Goal: Task Accomplishment & Management: Use online tool/utility

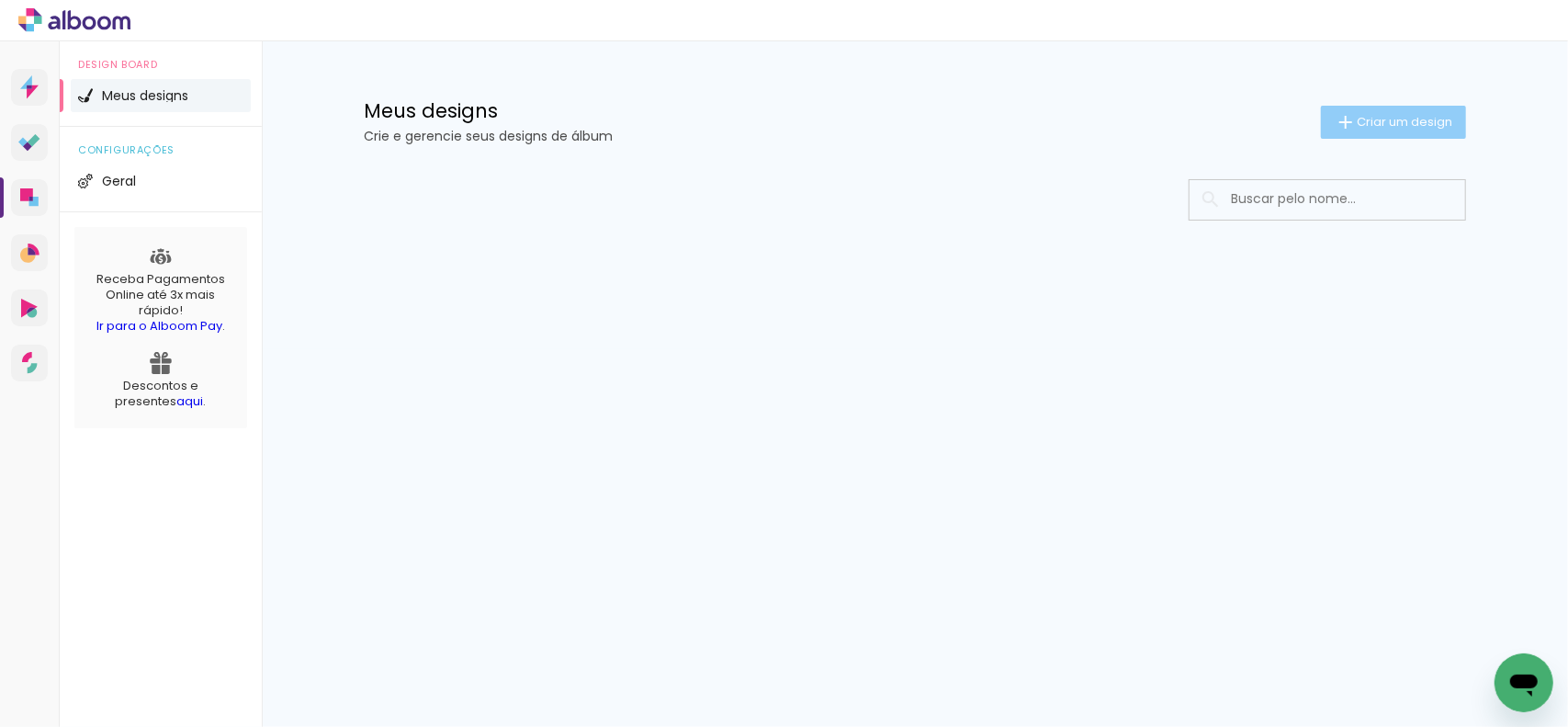
click at [1444, 123] on span "Criar um design" at bounding box center [1405, 121] width 96 height 12
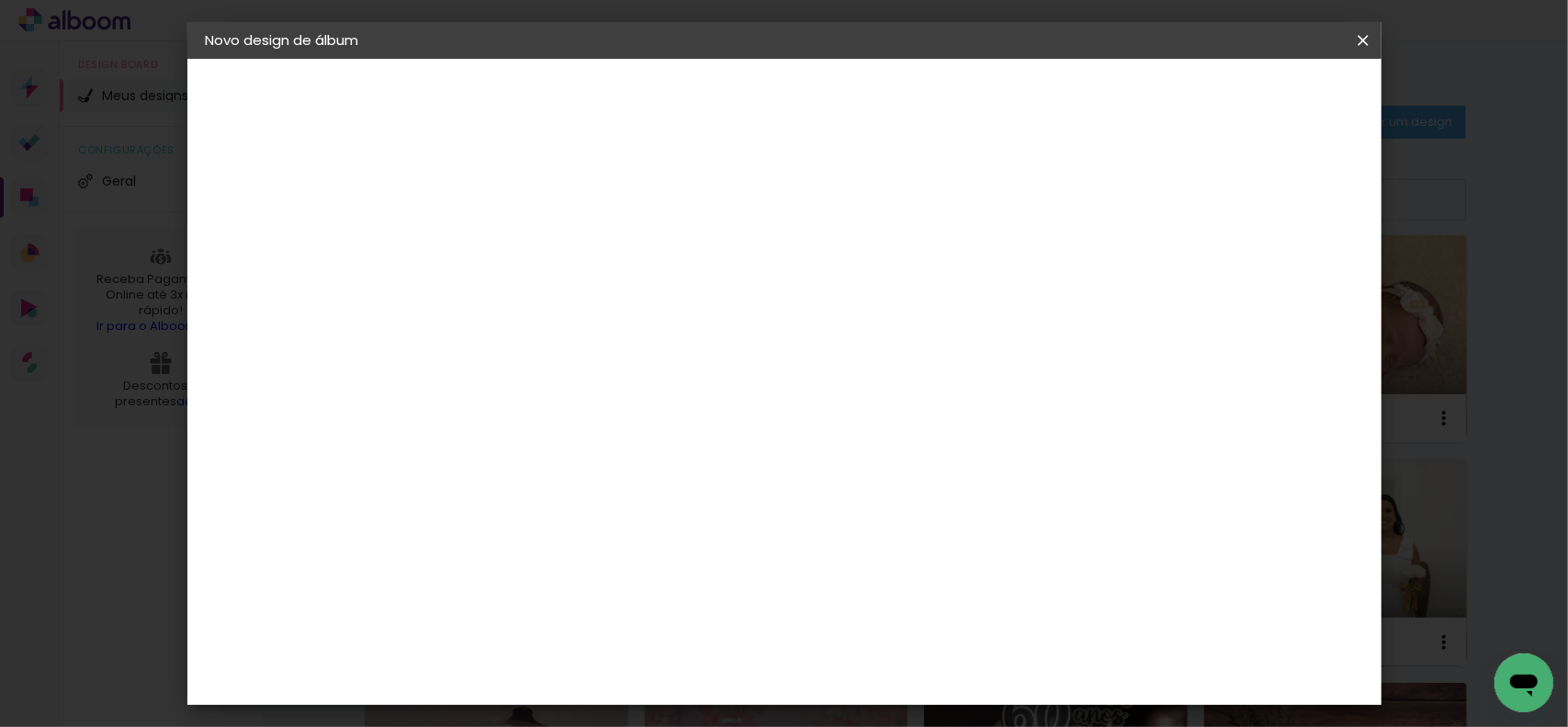
click at [506, 243] on input at bounding box center [506, 247] width 0 height 28
type input "[PERSON_NAME] 15 anos"
type paper-input "[PERSON_NAME] 15 anos"
click at [0, 0] on slot "Avançar" at bounding box center [0, 0] width 0 height 0
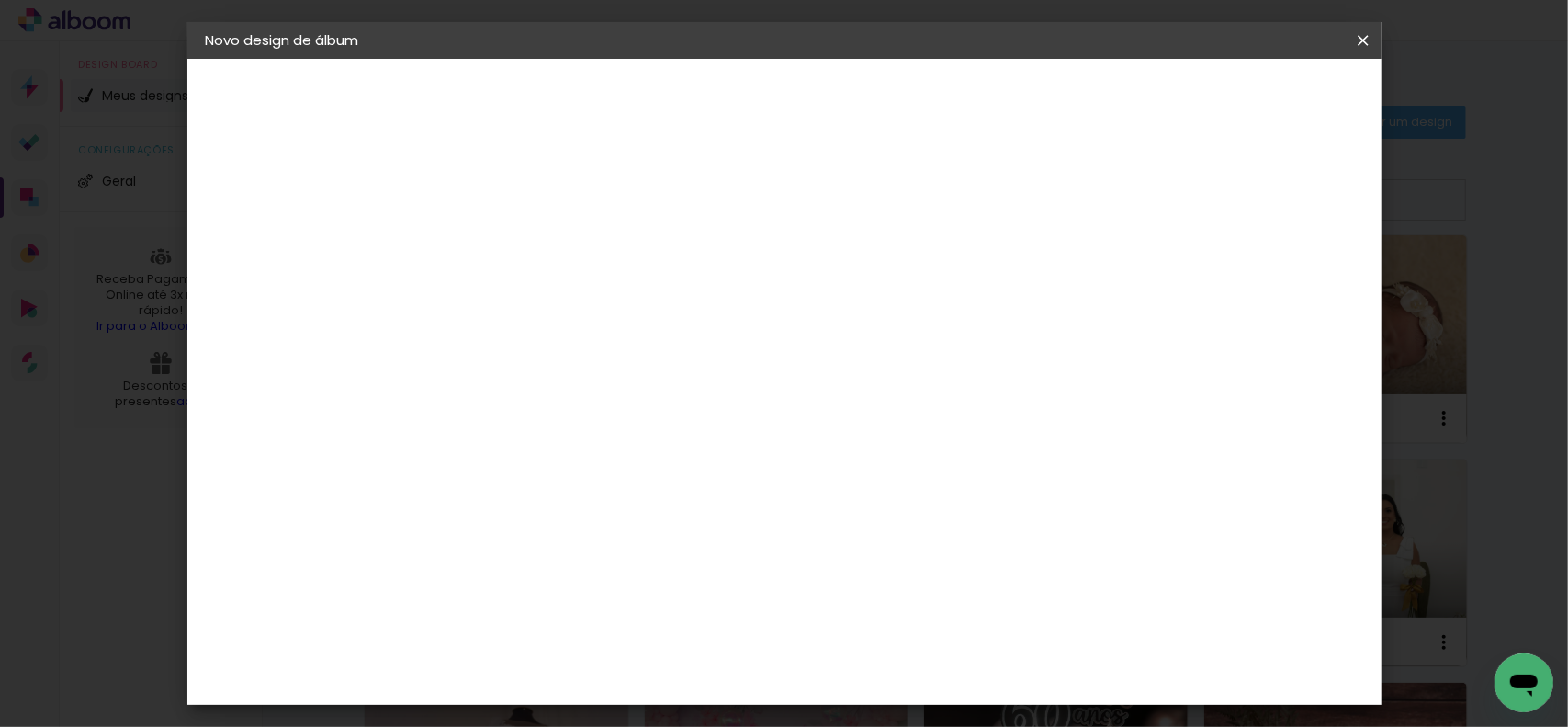
click at [850, 85] on paper-button "Avançar" at bounding box center [805, 97] width 90 height 31
click at [630, 387] on span "20 × 30" at bounding box center [587, 403] width 85 height 38
click at [0, 0] on slot "Avançar" at bounding box center [0, 0] width 0 height 0
click at [1266, 86] on paper-button "Iniciar design" at bounding box center [1206, 97] width 120 height 31
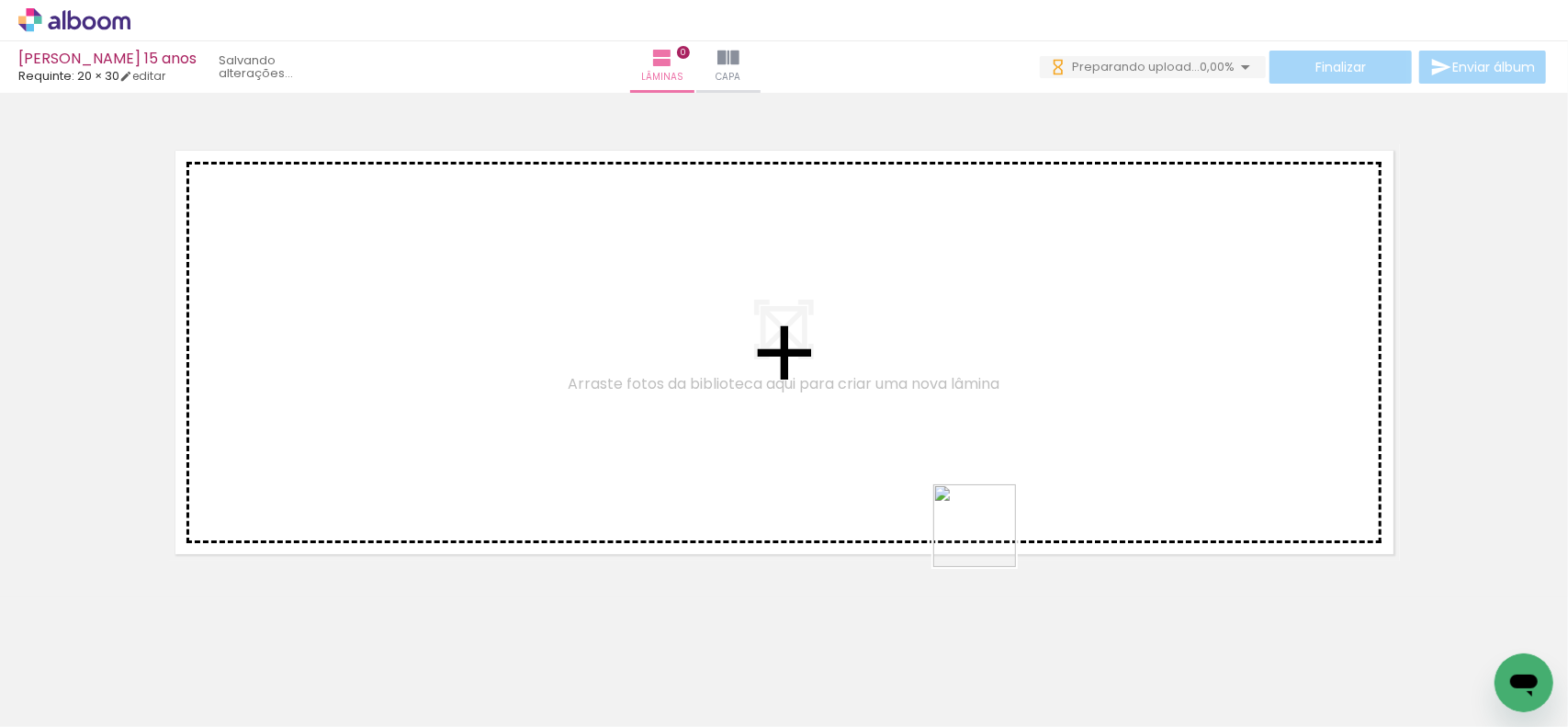
drag, startPoint x: 955, startPoint y: 681, endPoint x: 1071, endPoint y: 392, distance: 311.4
click at [1071, 392] on quentale-workspace at bounding box center [784, 364] width 1568 height 727
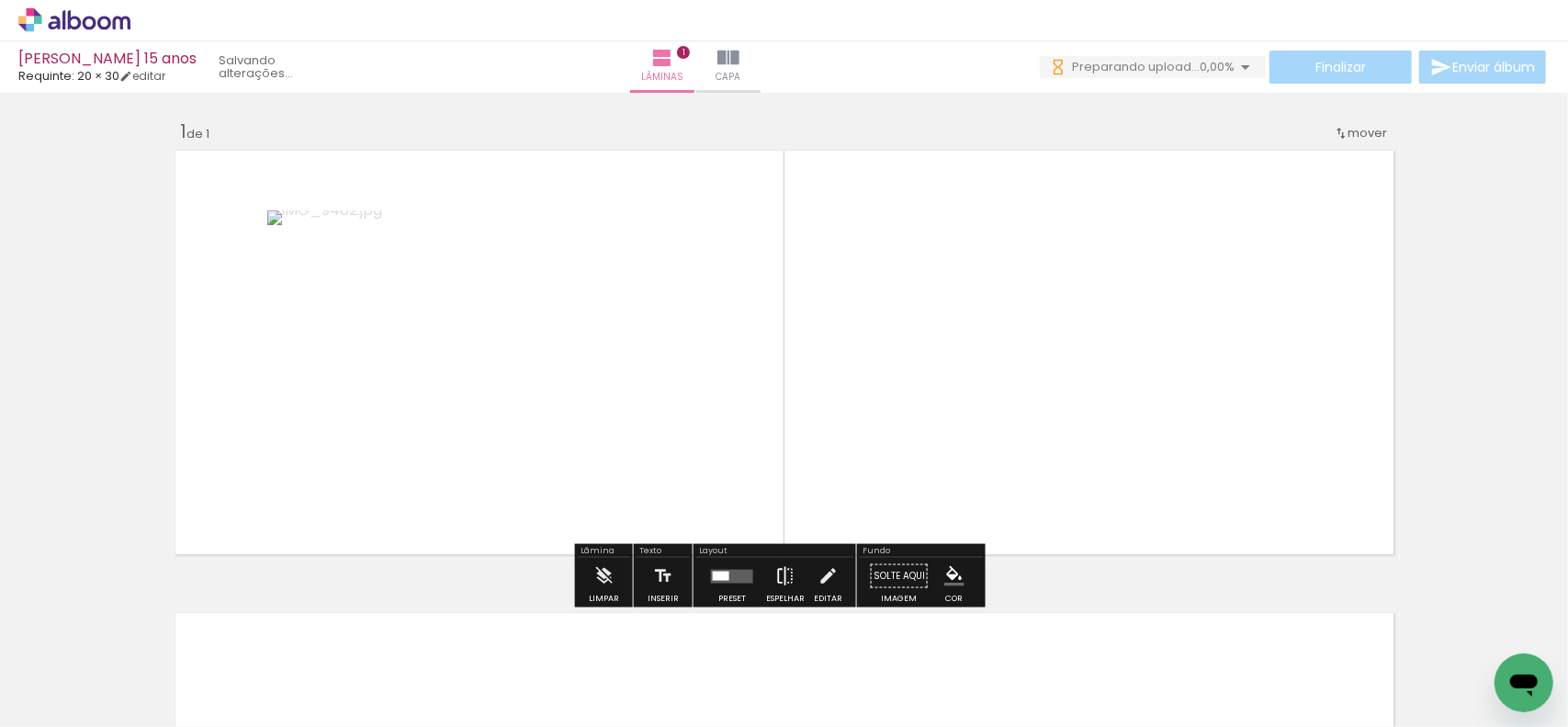
click at [779, 584] on iron-icon at bounding box center [786, 576] width 21 height 37
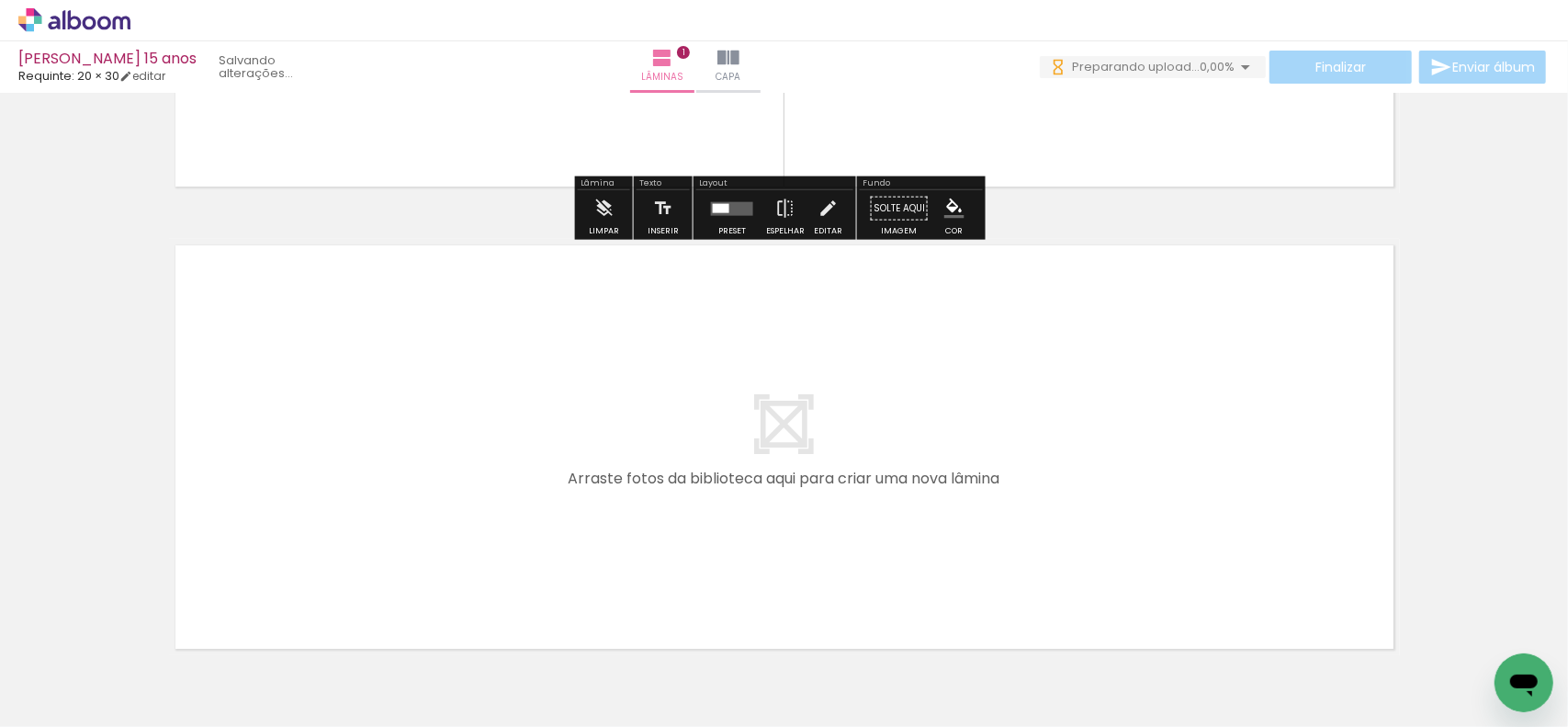
drag, startPoint x: 574, startPoint y: 680, endPoint x: 576, endPoint y: 562, distance: 118.0
click at [576, 562] on quentale-workspace at bounding box center [784, 364] width 1568 height 727
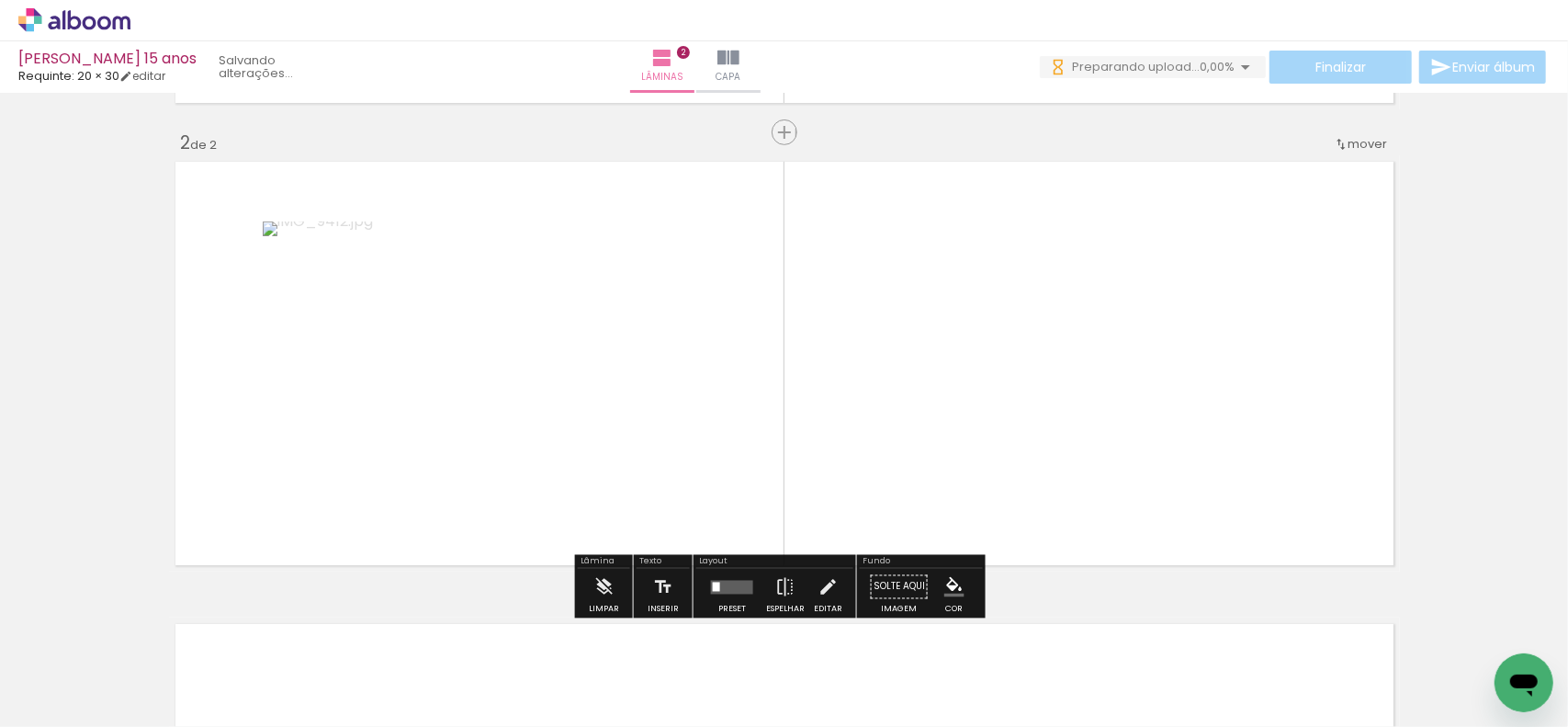
scroll to position [463, 0]
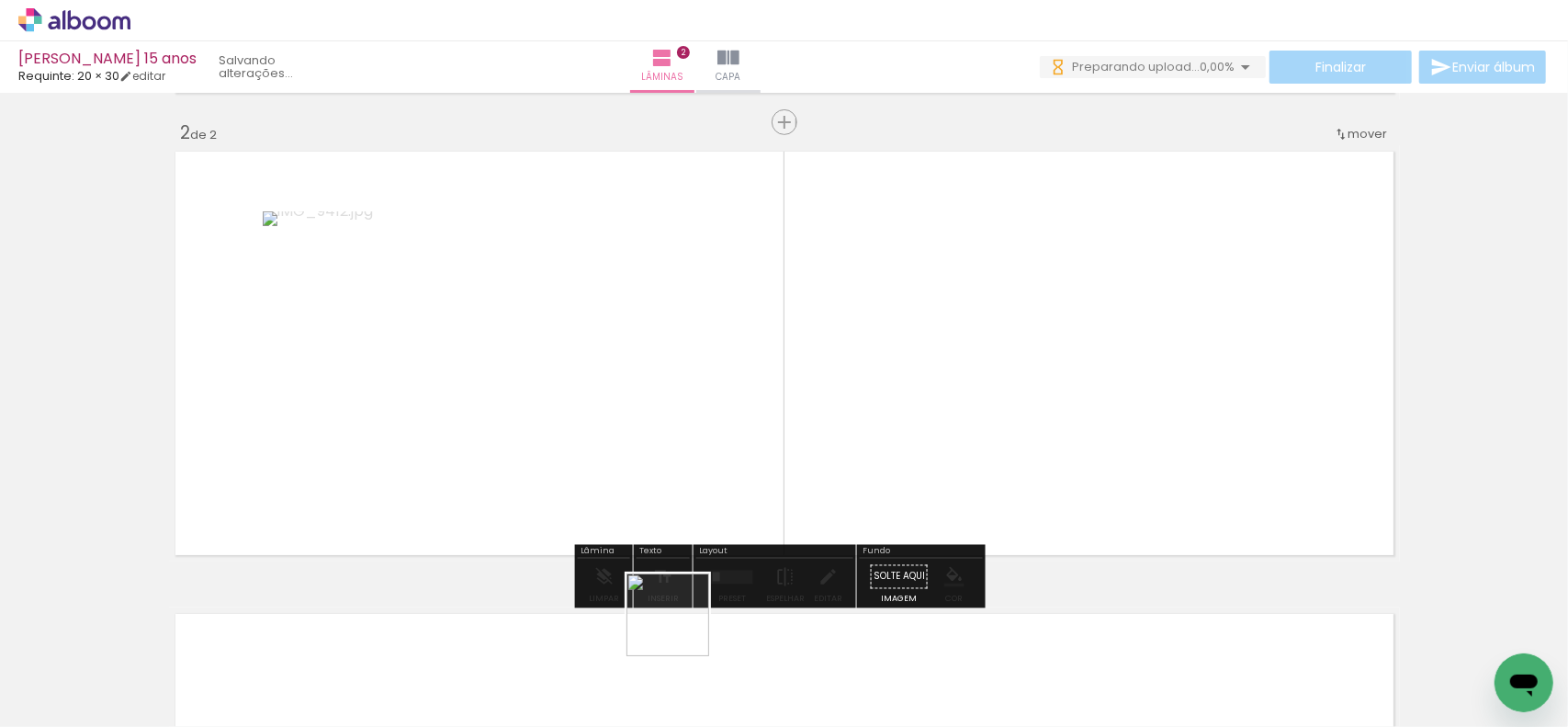
drag, startPoint x: 682, startPoint y: 628, endPoint x: 761, endPoint y: 581, distance: 91.9
click at [685, 396] on quentale-workspace at bounding box center [784, 364] width 1568 height 727
drag, startPoint x: 788, startPoint y: 637, endPoint x: 915, endPoint y: 595, distance: 133.8
click at [809, 461] on quentale-workspace at bounding box center [784, 364] width 1568 height 727
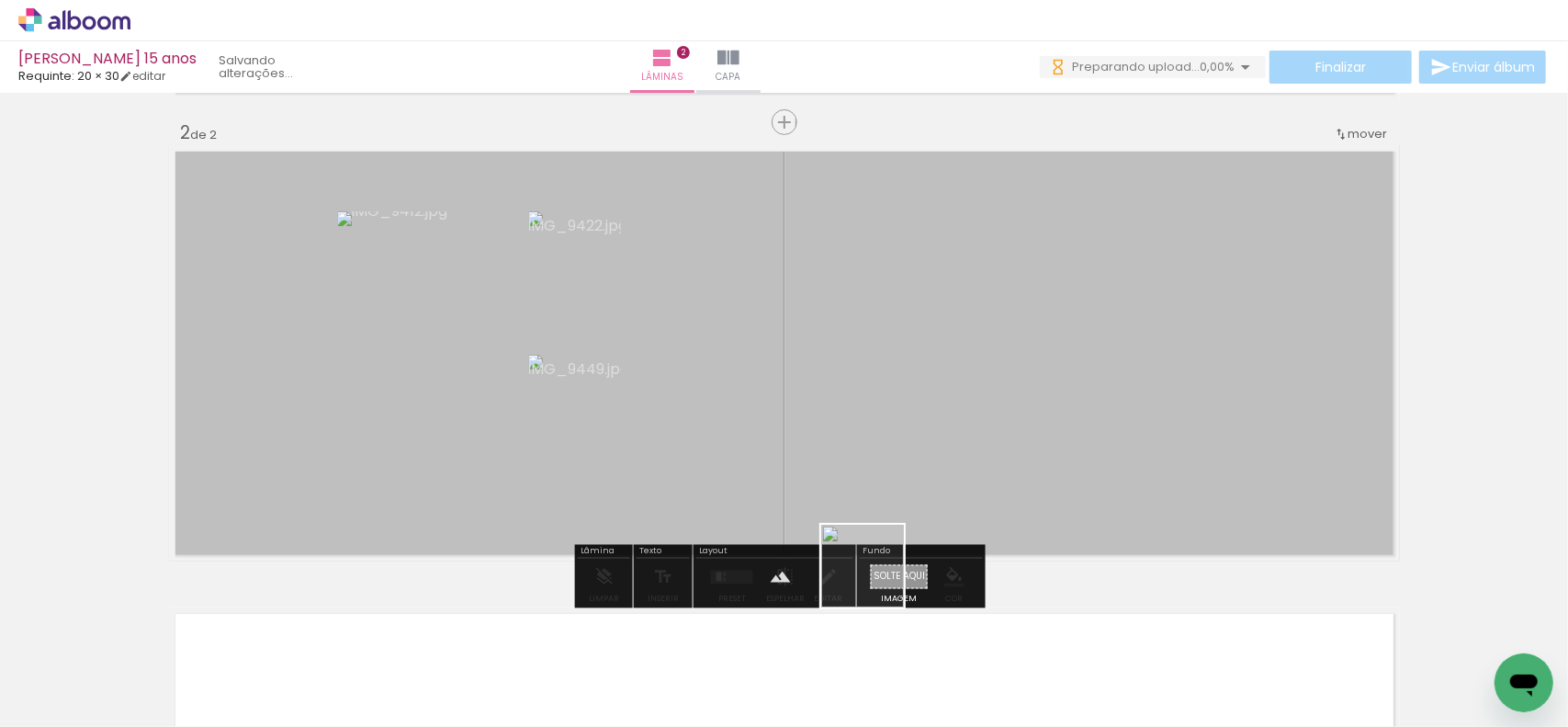
drag, startPoint x: 876, startPoint y: 580, endPoint x: 945, endPoint y: 332, distance: 257.4
click at [923, 364] on quentale-workspace at bounding box center [784, 364] width 1568 height 727
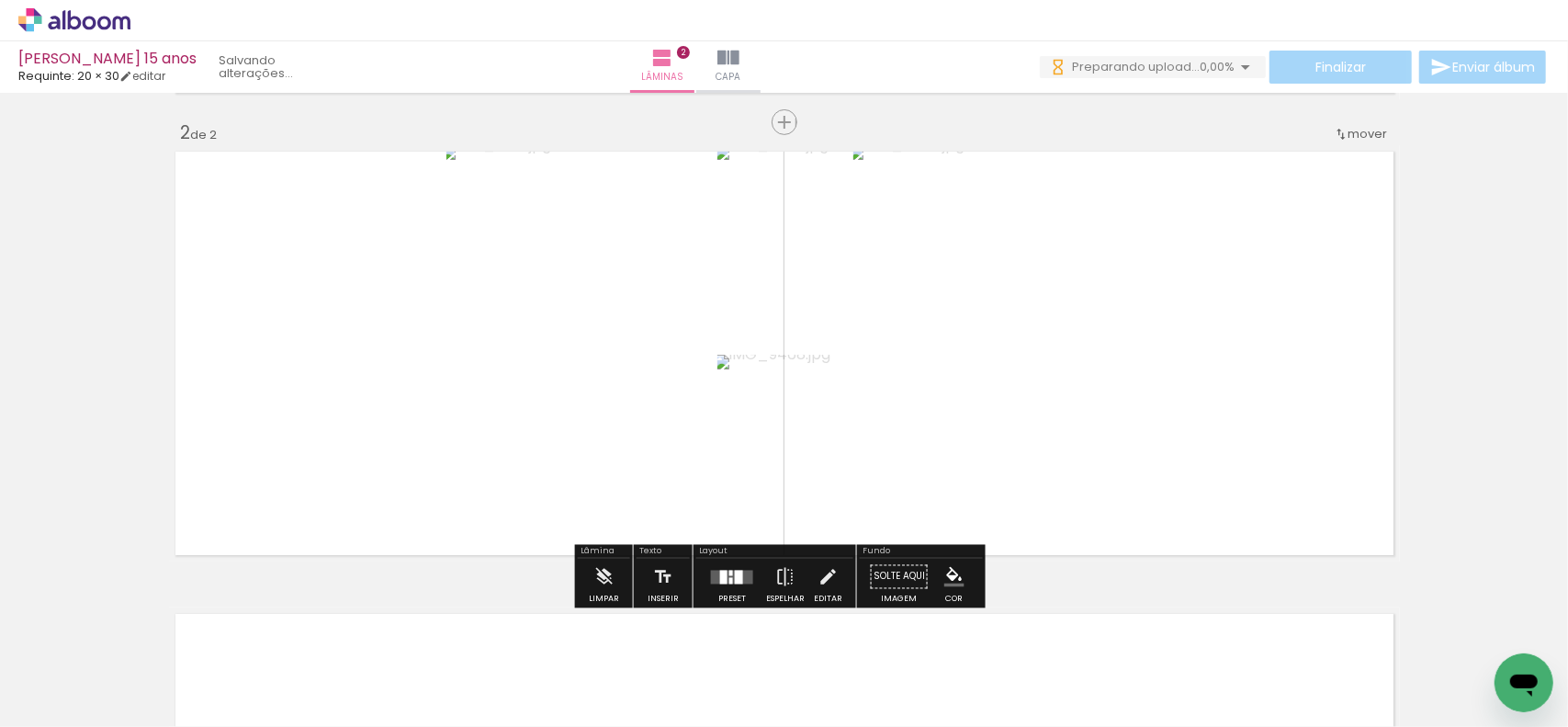
click at [746, 582] on div at bounding box center [731, 577] width 50 height 37
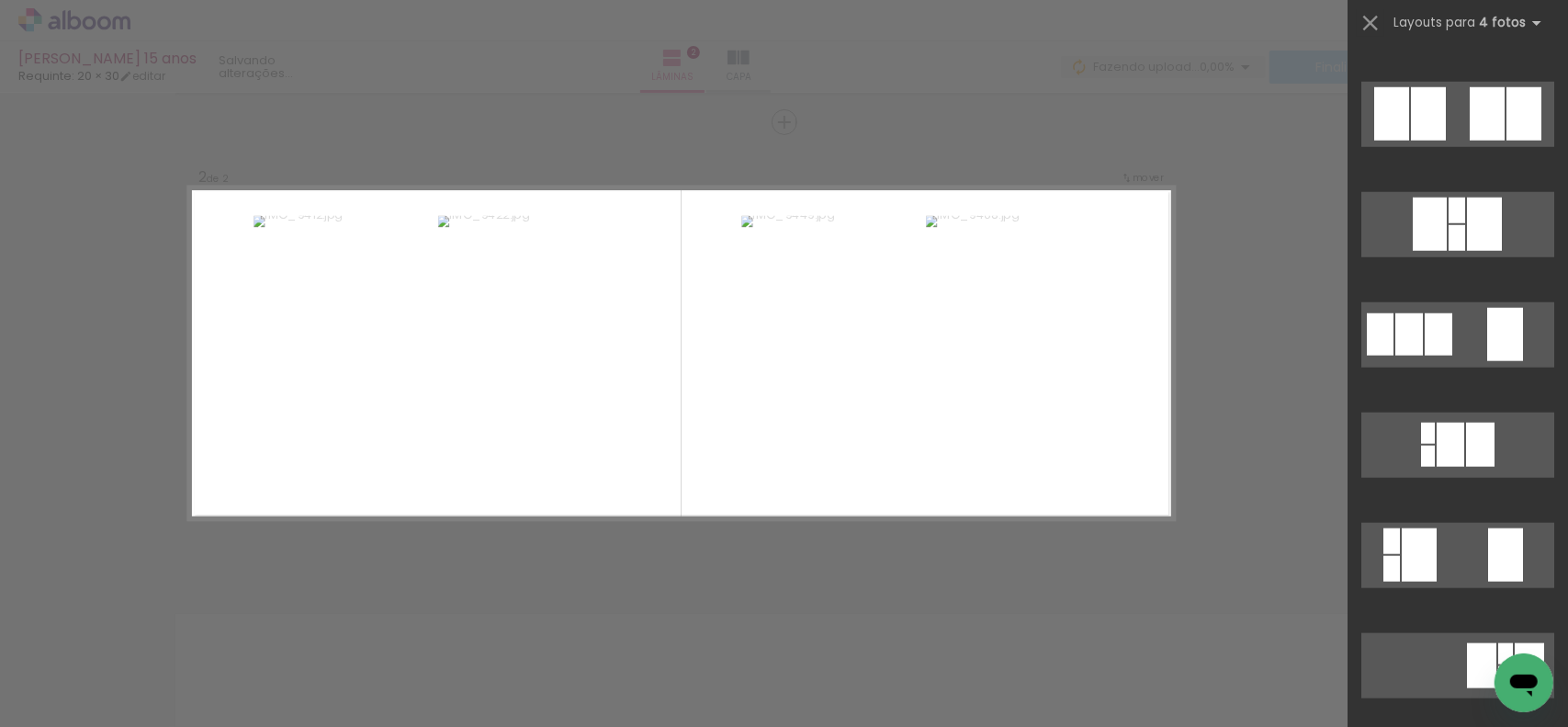
scroll to position [1195, 0]
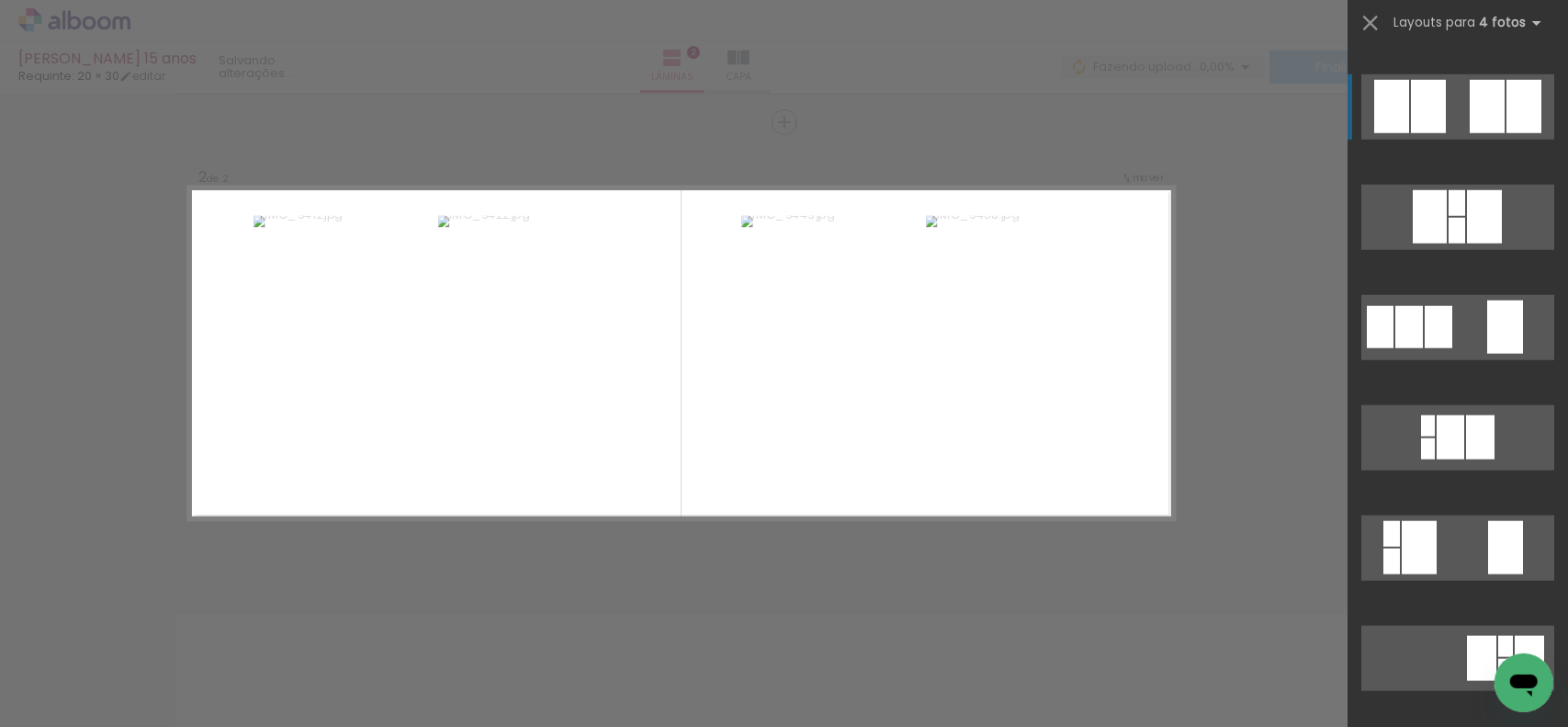
click at [1479, 111] on div at bounding box center [1487, 106] width 35 height 54
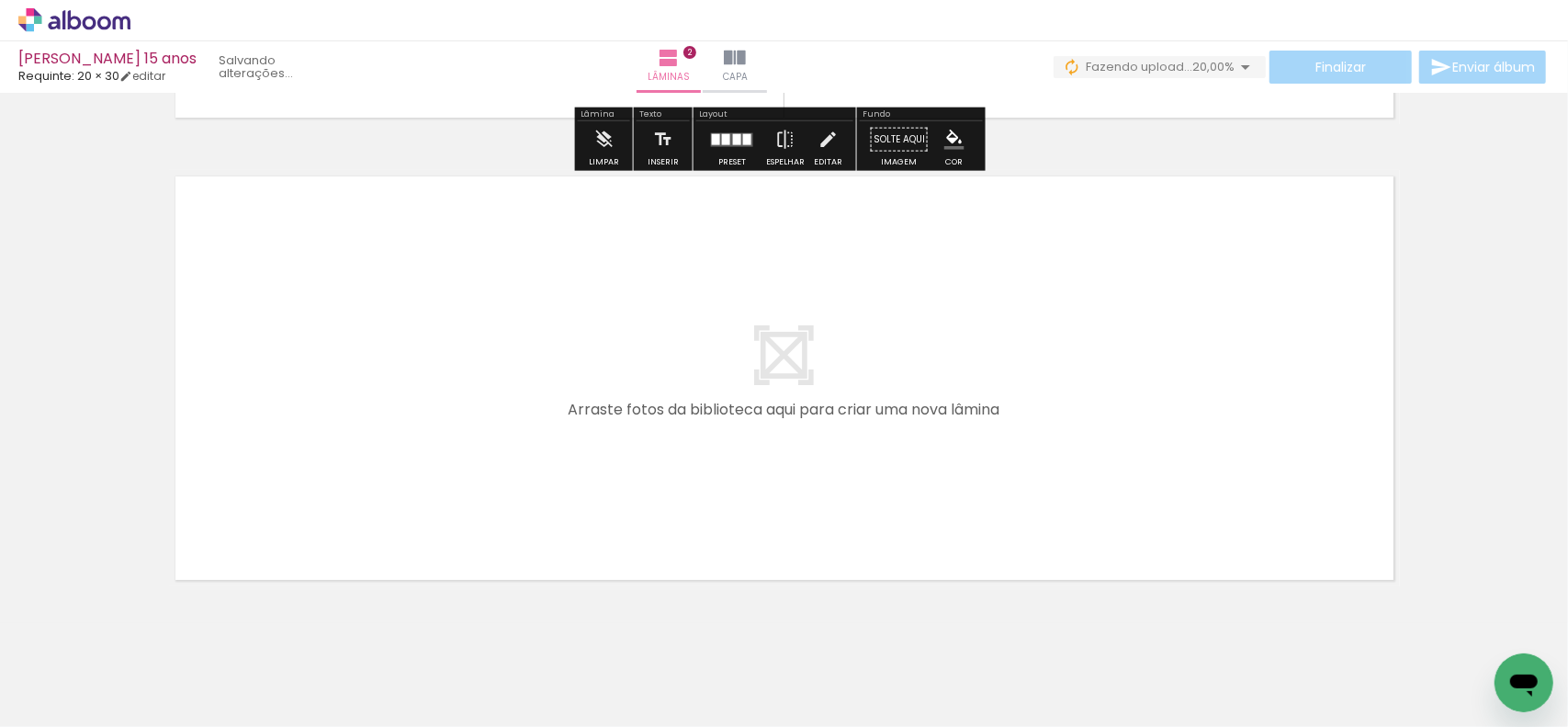
scroll to position [919, 0]
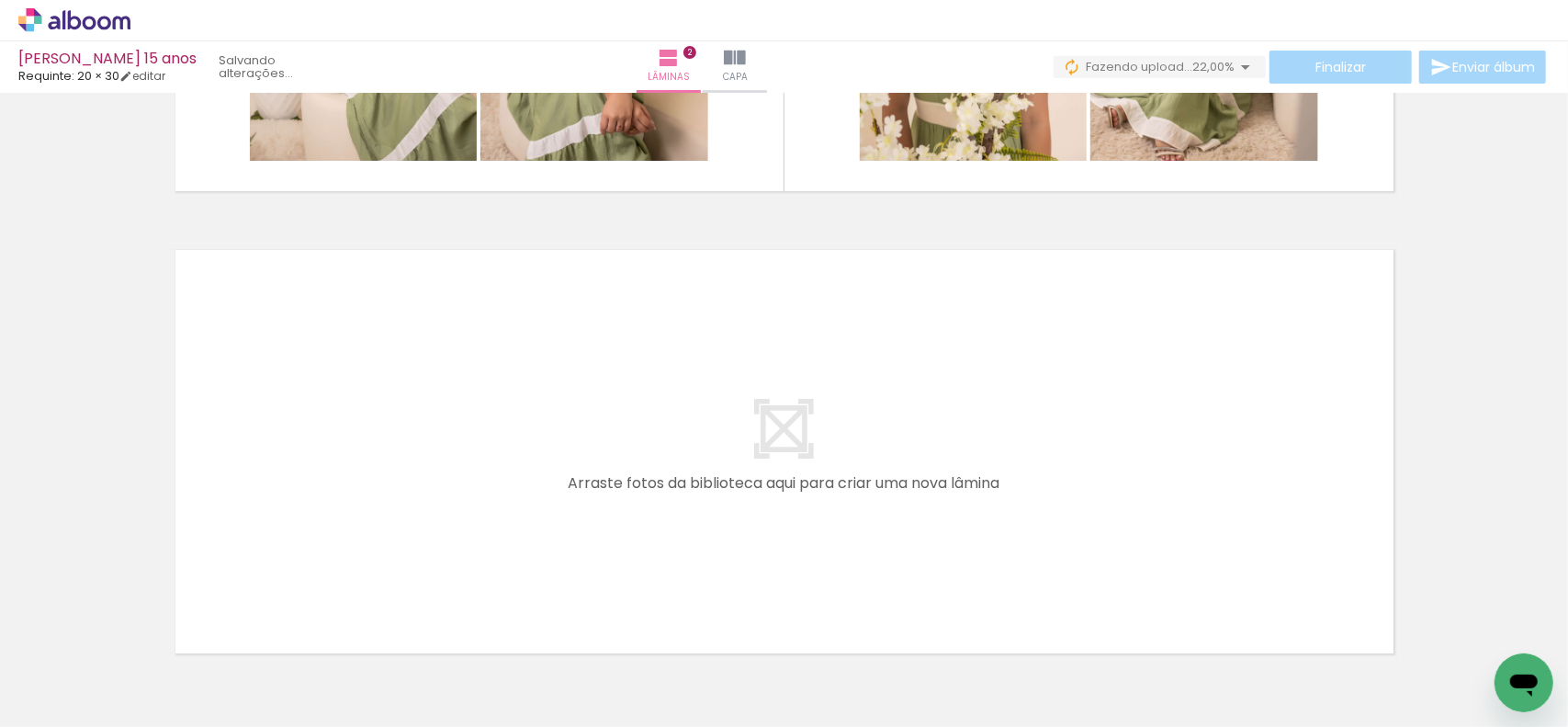
drag, startPoint x: 1092, startPoint y: 636, endPoint x: 1103, endPoint y: 555, distance: 81.7
click at [1103, 555] on quentale-workspace at bounding box center [784, 364] width 1568 height 727
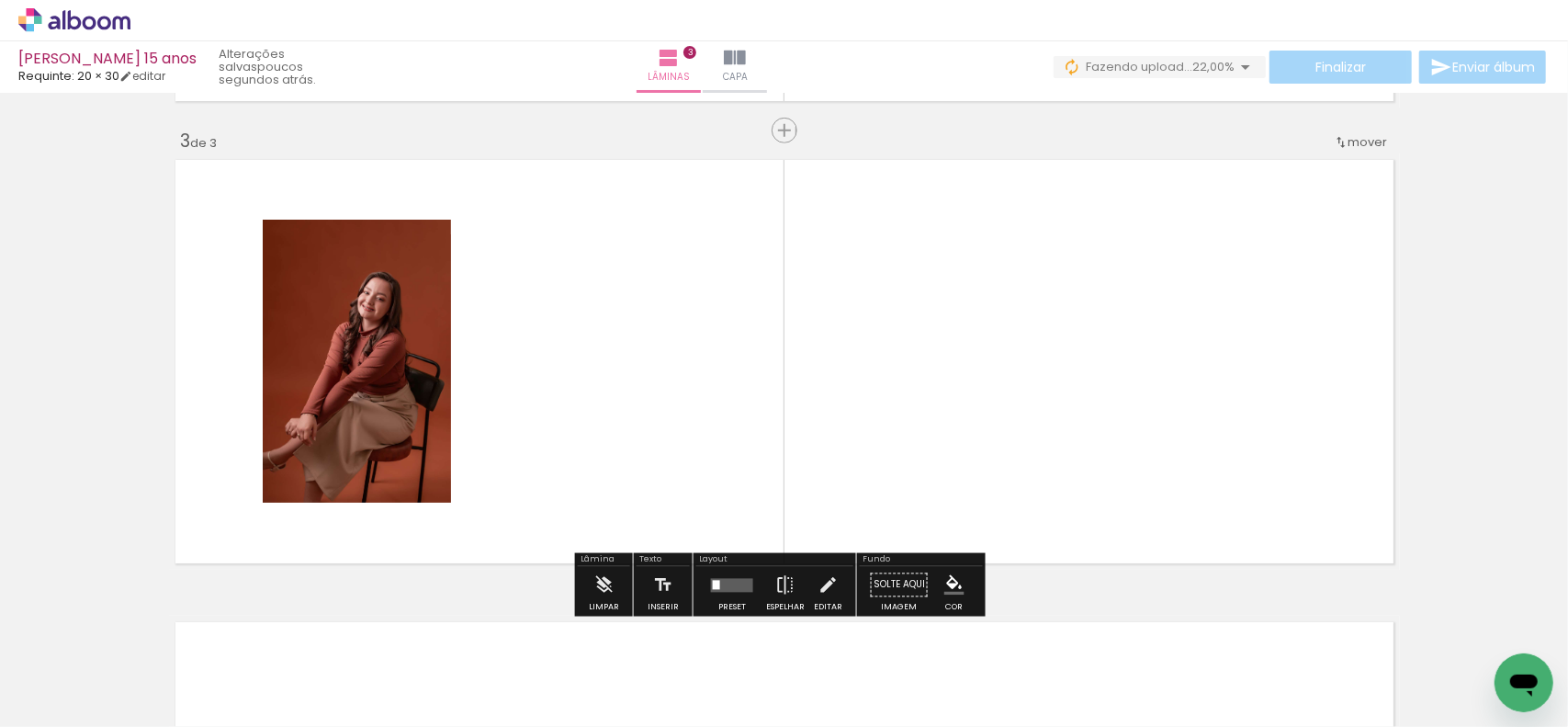
scroll to position [926, 0]
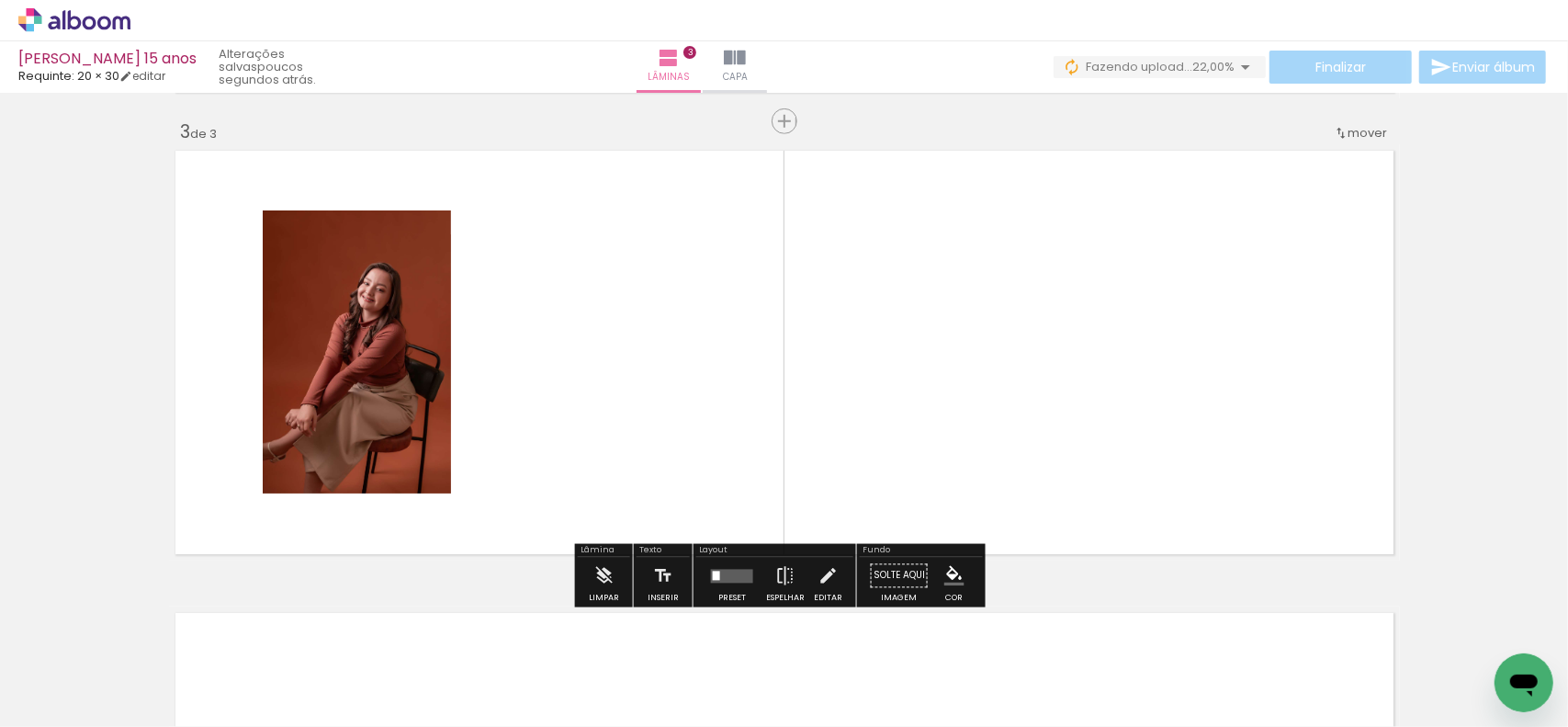
drag, startPoint x: 1179, startPoint y: 642, endPoint x: 1241, endPoint y: 491, distance: 163.2
click at [1174, 465] on quentale-workspace at bounding box center [784, 364] width 1568 height 727
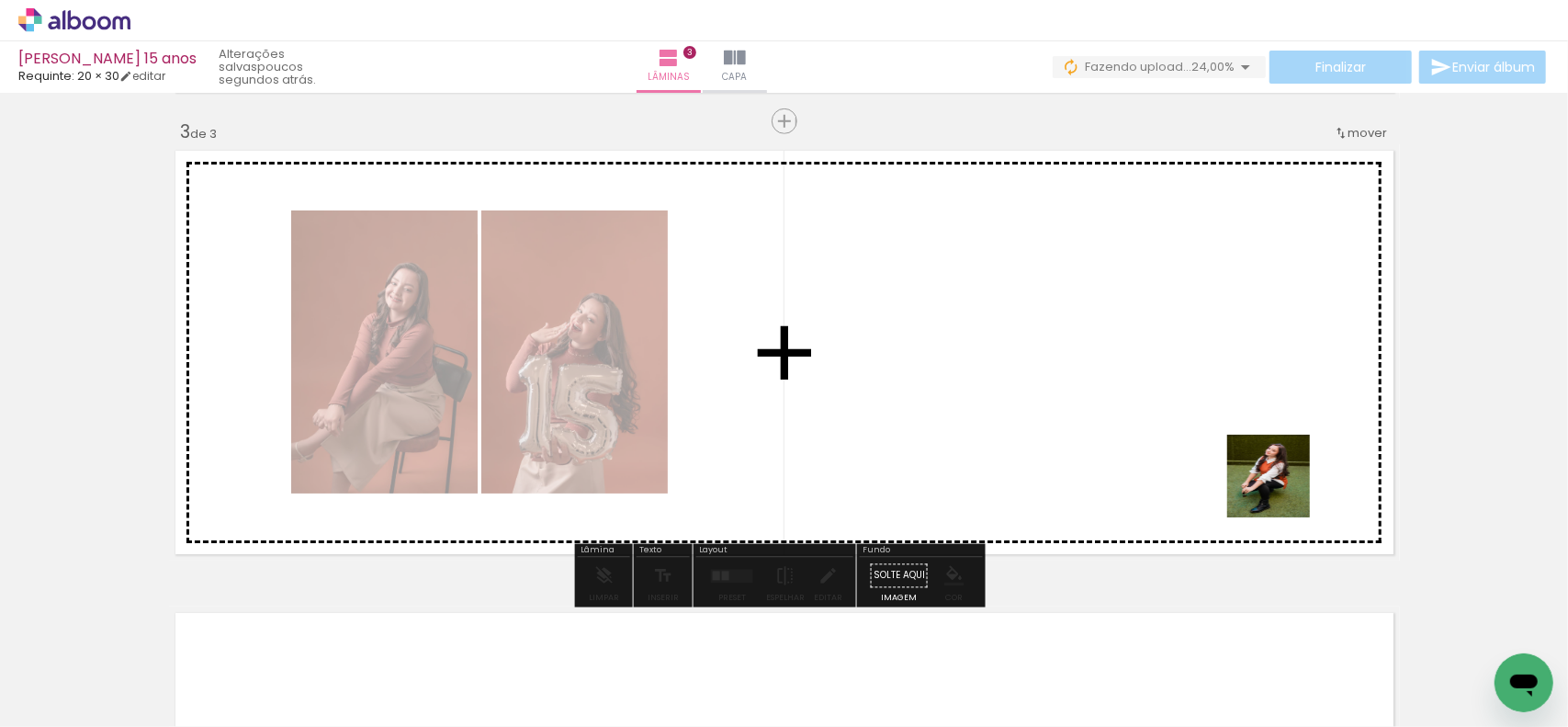
drag, startPoint x: 1386, startPoint y: 613, endPoint x: 1283, endPoint y: 490, distance: 160.4
click at [1283, 490] on quentale-workspace at bounding box center [784, 364] width 1568 height 727
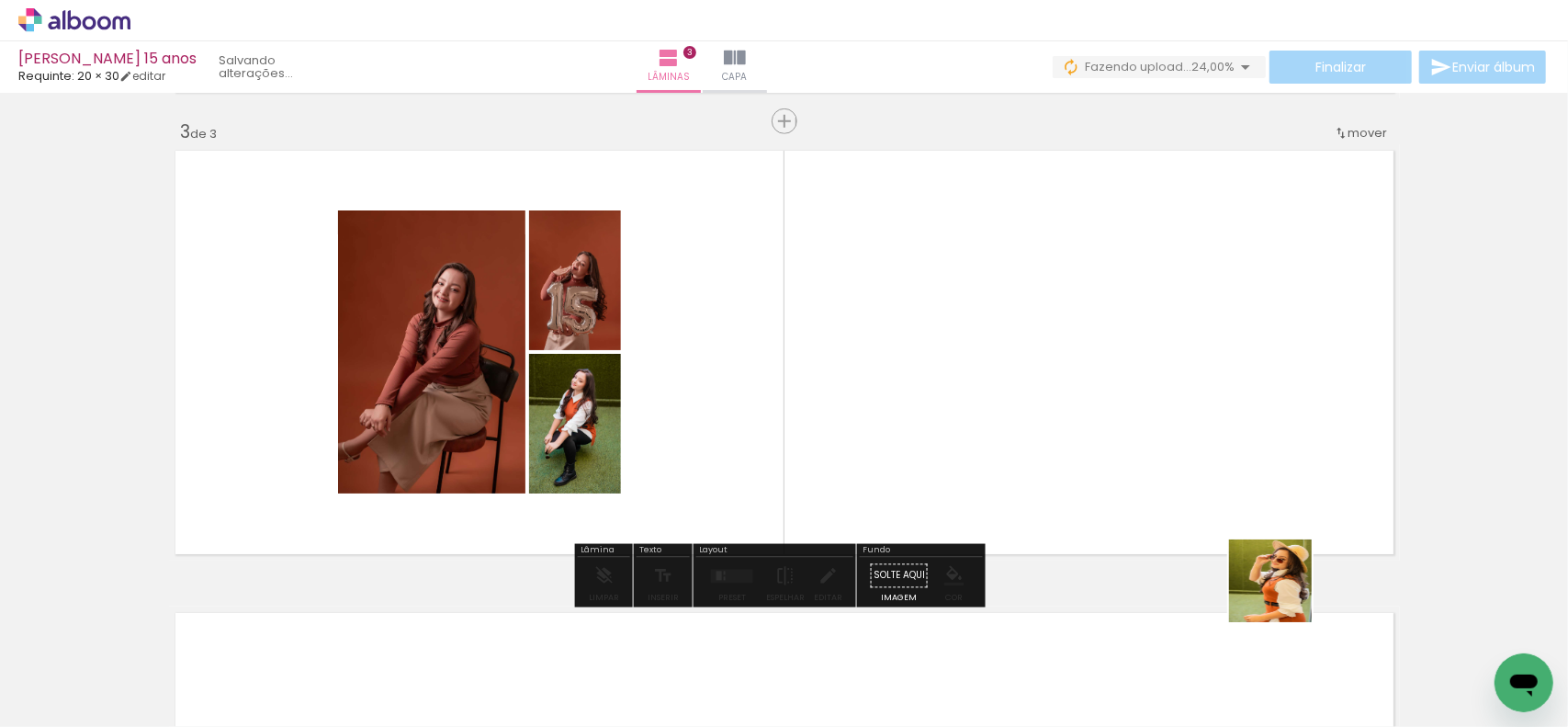
drag, startPoint x: 1284, startPoint y: 595, endPoint x: 1516, endPoint y: 641, distance: 236.5
click at [1312, 503] on quentale-workspace at bounding box center [784, 364] width 1568 height 727
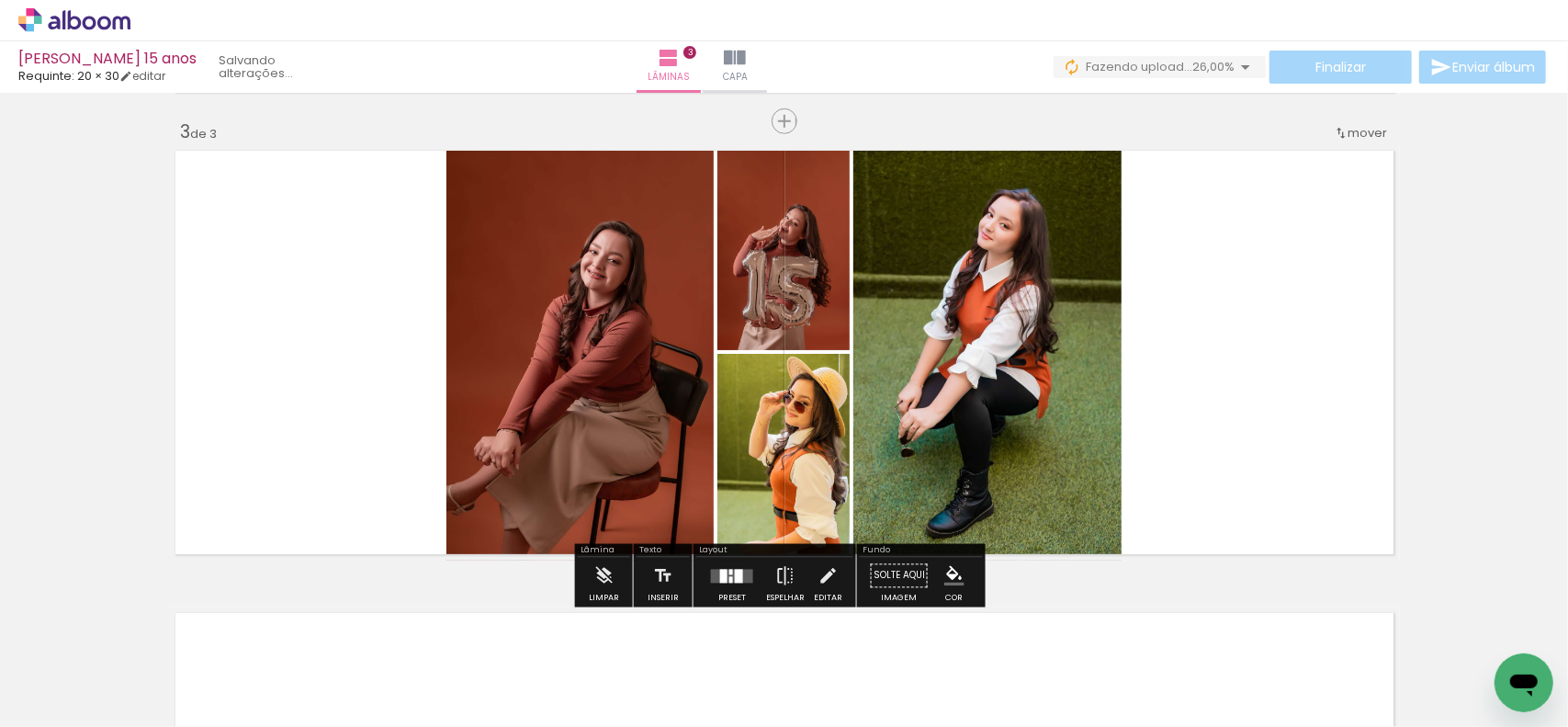
drag, startPoint x: 1483, startPoint y: 658, endPoint x: 1083, endPoint y: 453, distance: 449.5
click at [1120, 381] on quentale-workspace at bounding box center [784, 364] width 1568 height 727
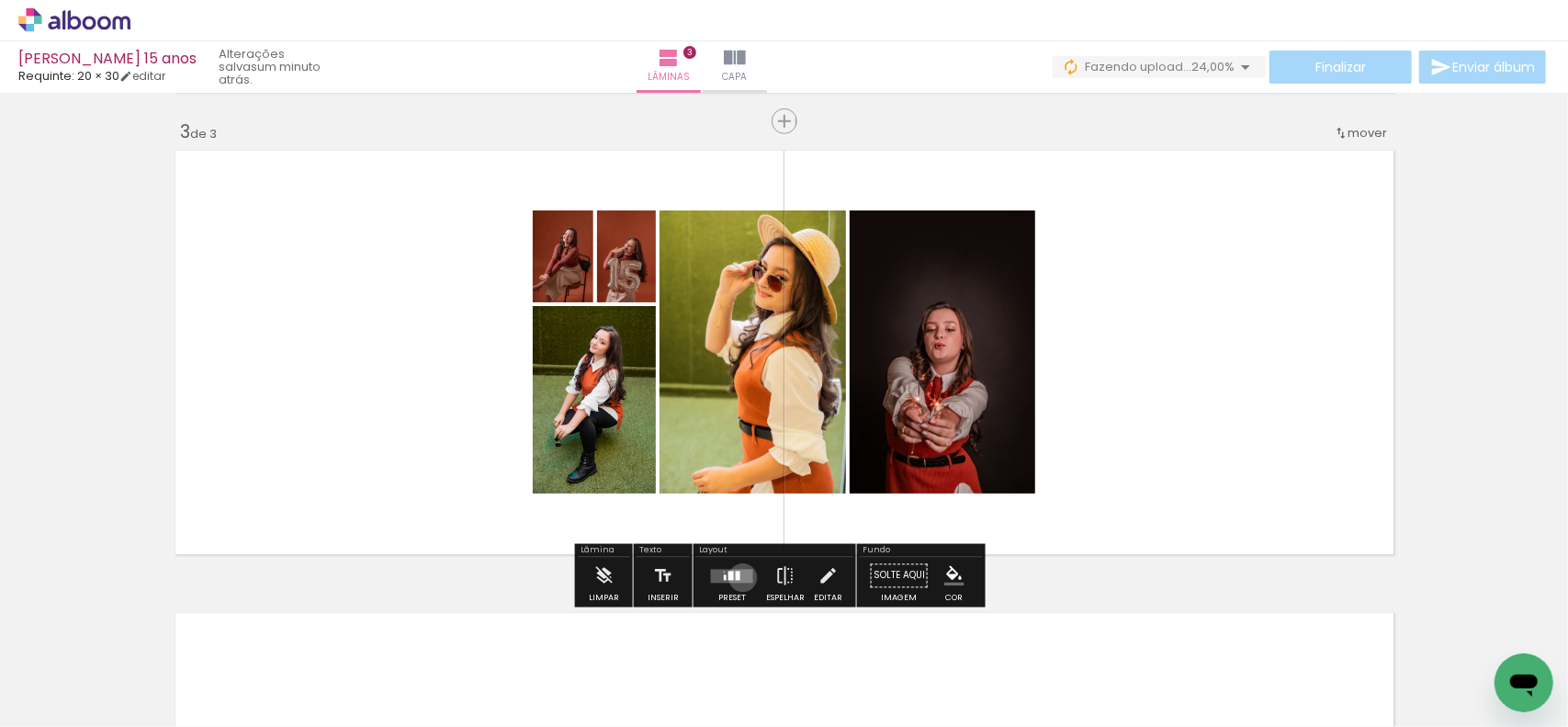
click at [739, 577] on quentale-layouter at bounding box center [731, 576] width 42 height 14
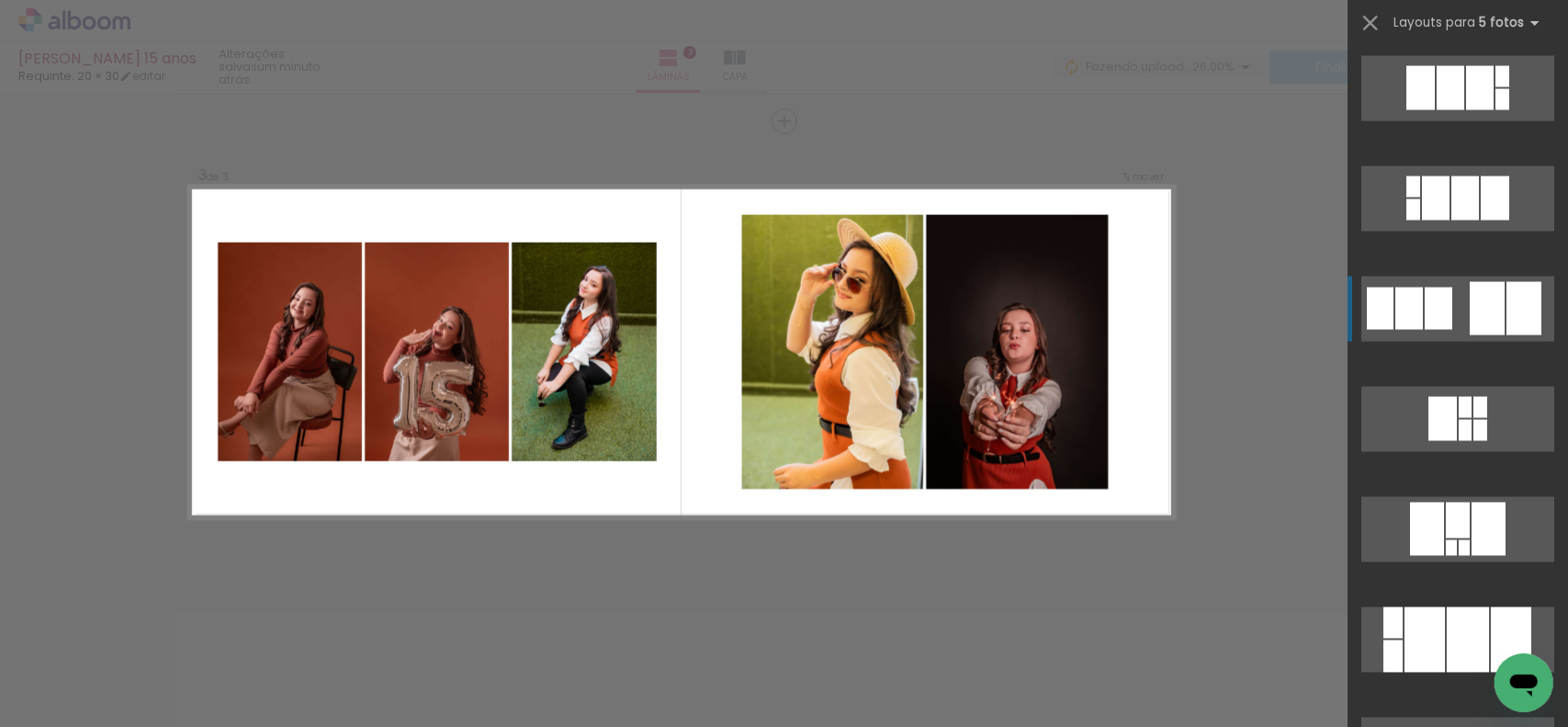
click at [1470, 321] on div at bounding box center [1487, 308] width 35 height 54
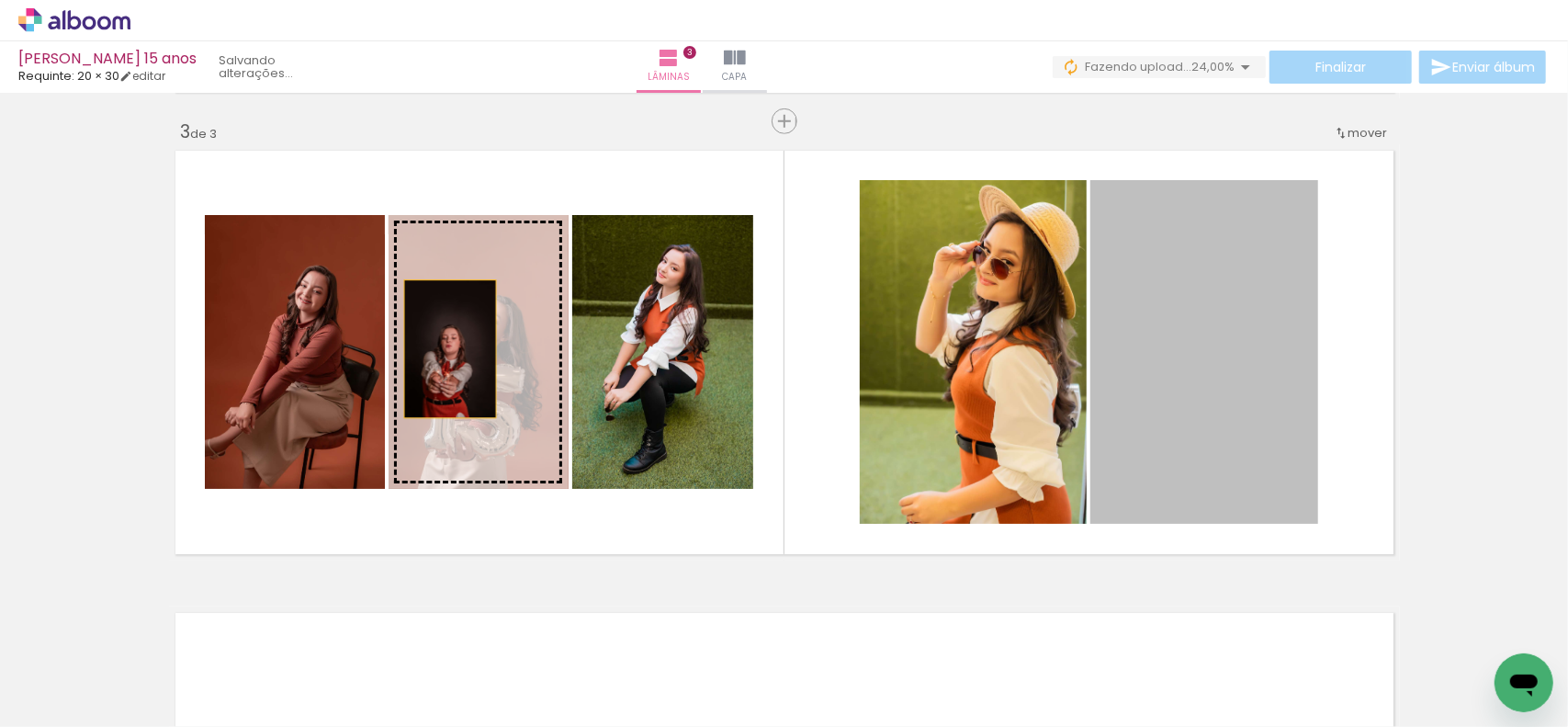
drag, startPoint x: 1177, startPoint y: 380, endPoint x: 472, endPoint y: 348, distance: 705.7
click at [0, 0] on slot at bounding box center [0, 0] width 0 height 0
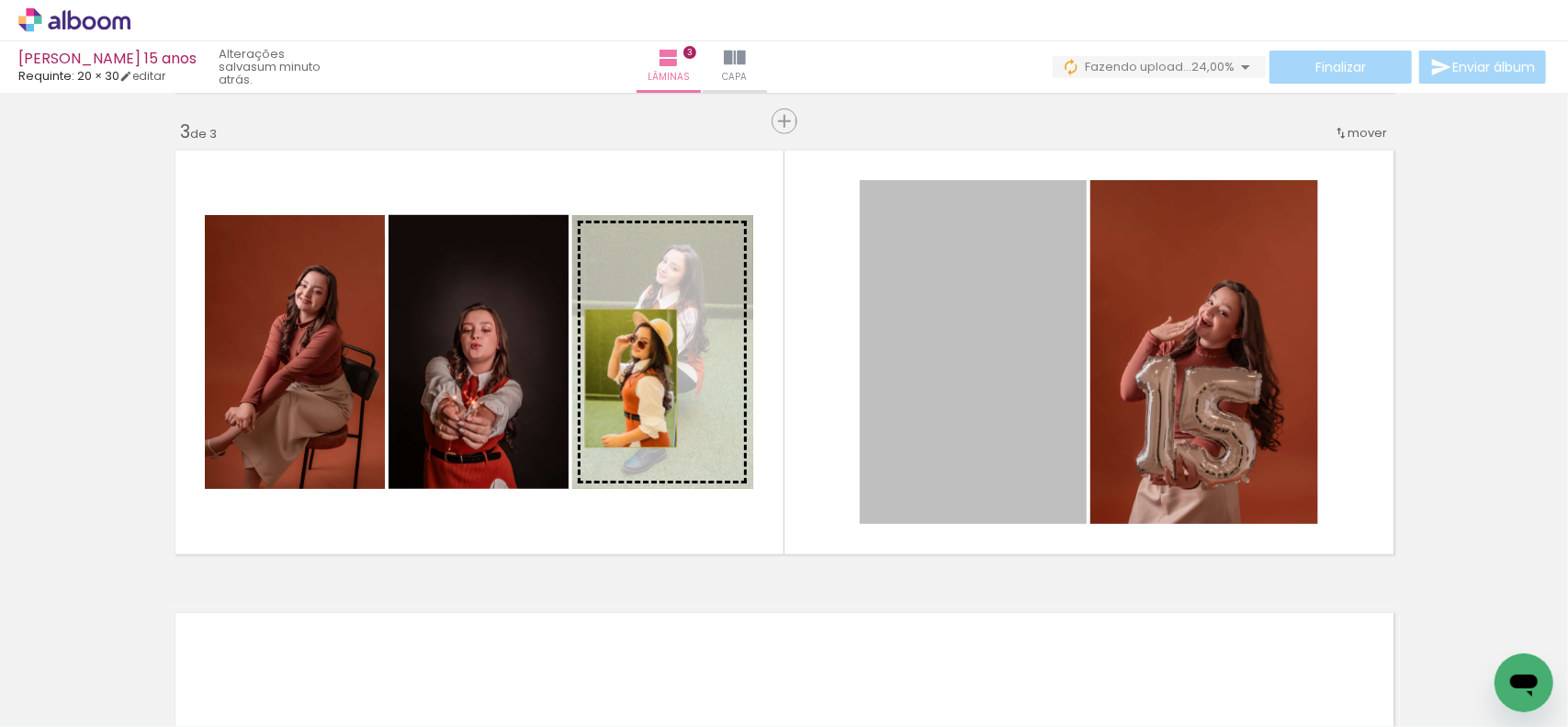
drag, startPoint x: 953, startPoint y: 381, endPoint x: 623, endPoint y: 379, distance: 330.0
click at [0, 0] on slot at bounding box center [0, 0] width 0 height 0
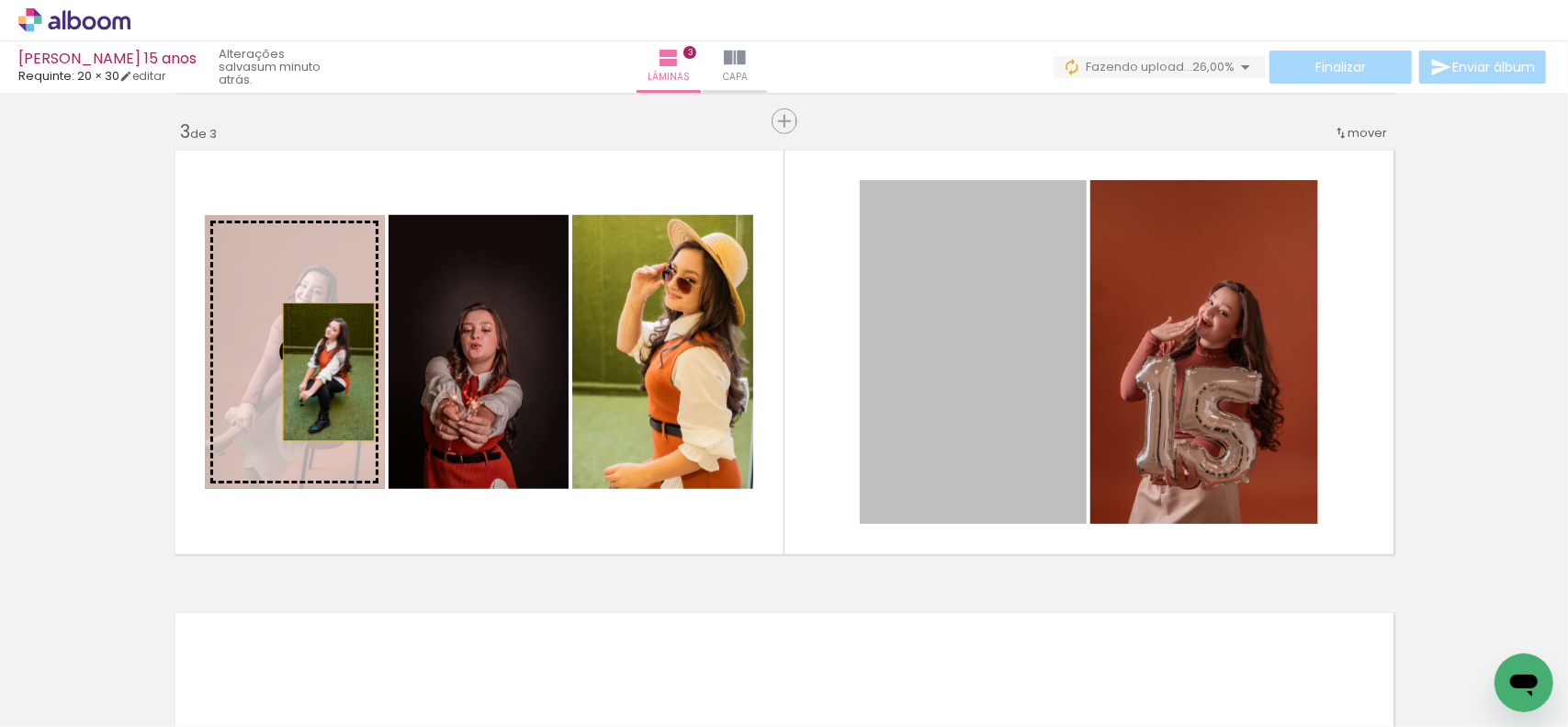
drag, startPoint x: 1016, startPoint y: 377, endPoint x: 314, endPoint y: 372, distance: 702.0
click at [0, 0] on slot at bounding box center [0, 0] width 0 height 0
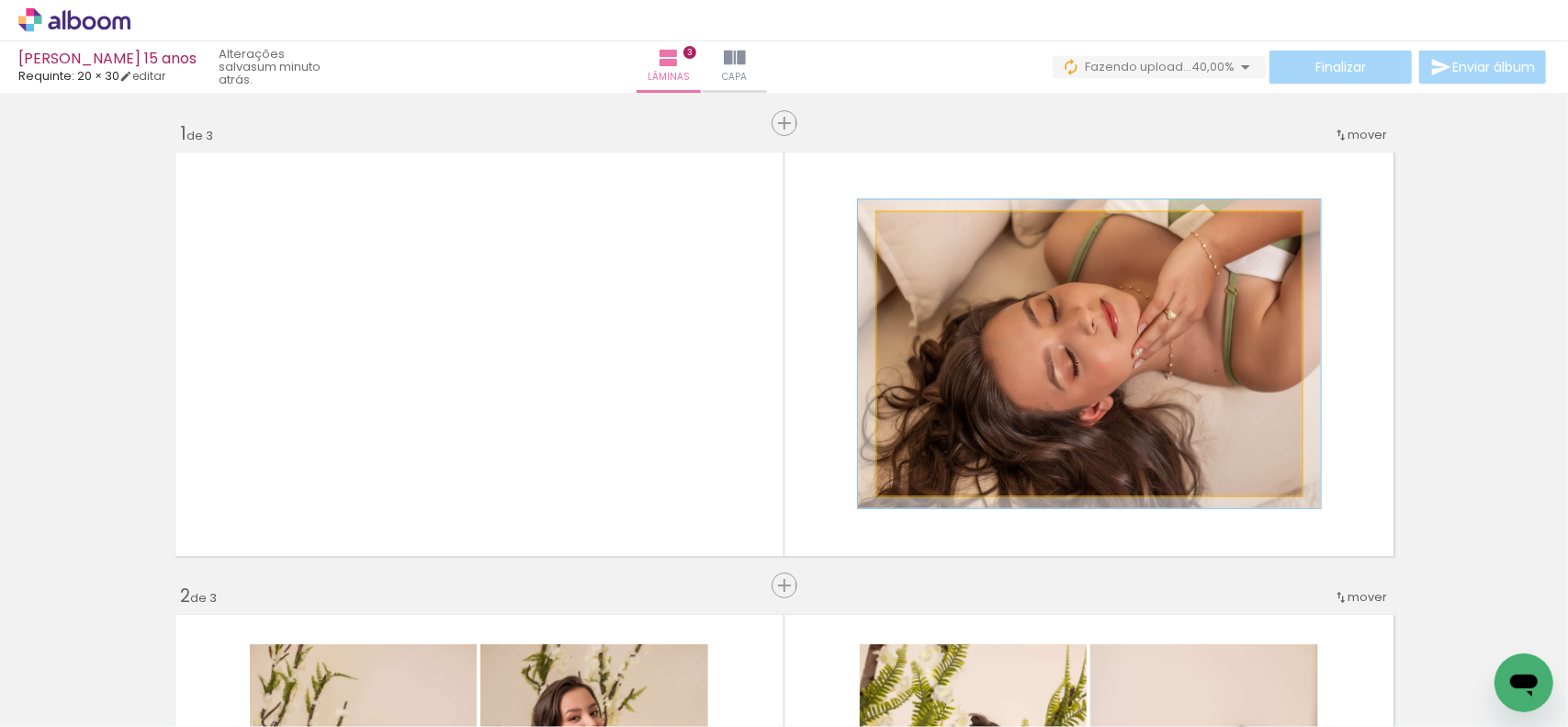
type paper-slider "109"
click at [919, 240] on div at bounding box center [926, 231] width 29 height 29
